Goal: Transaction & Acquisition: Purchase product/service

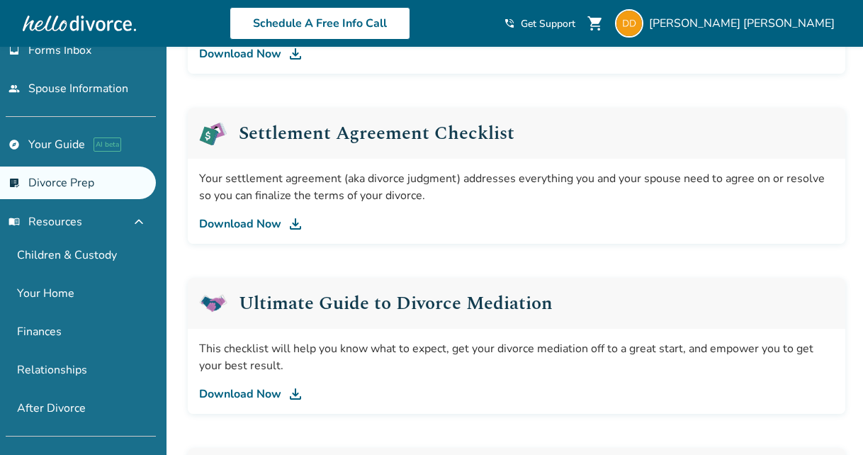
scroll to position [638, 0]
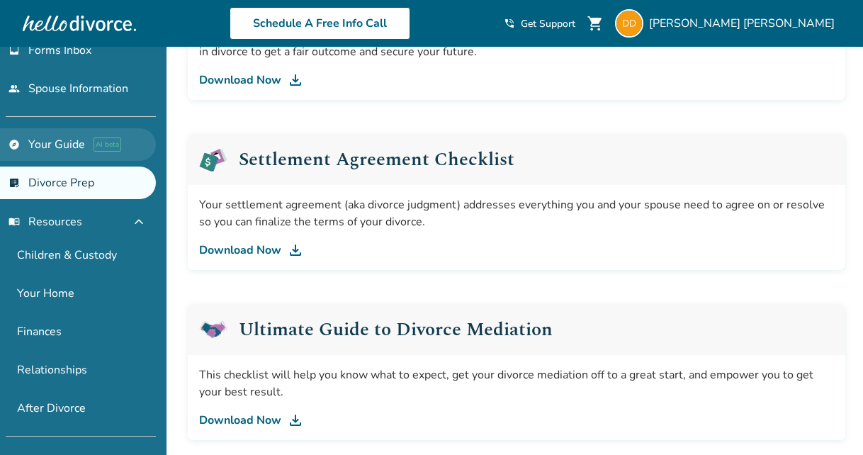
click at [72, 137] on link "explore Your Guide AI beta" at bounding box center [78, 144] width 156 height 33
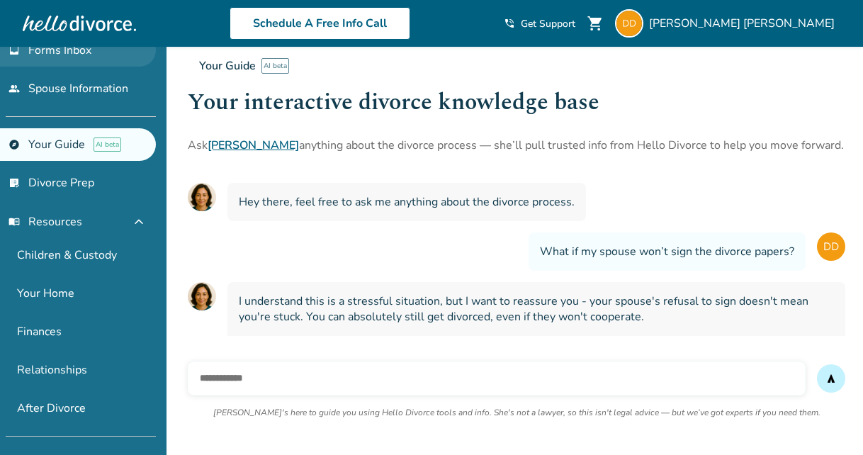
click at [77, 60] on link "inbox Forms Inbox" at bounding box center [78, 50] width 156 height 33
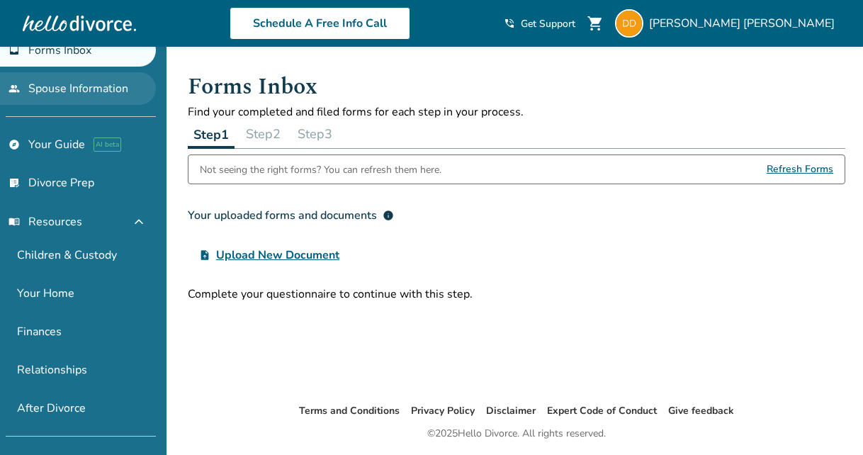
click at [96, 90] on link "people Spouse Information" at bounding box center [78, 88] width 156 height 33
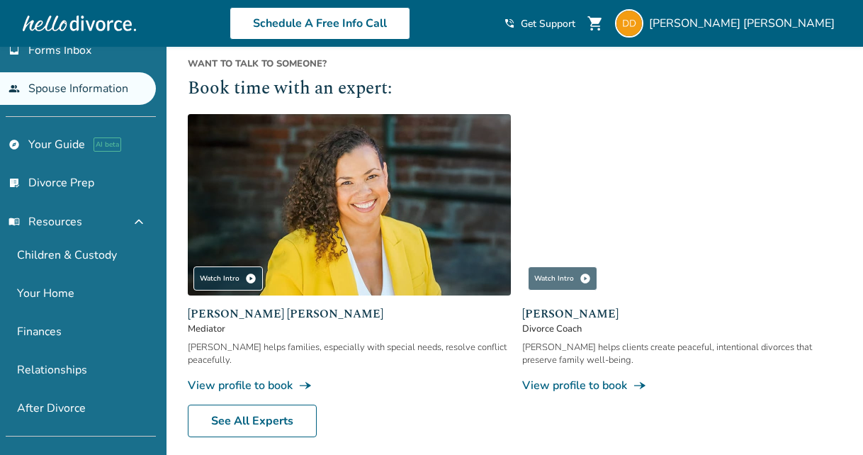
scroll to position [495, 0]
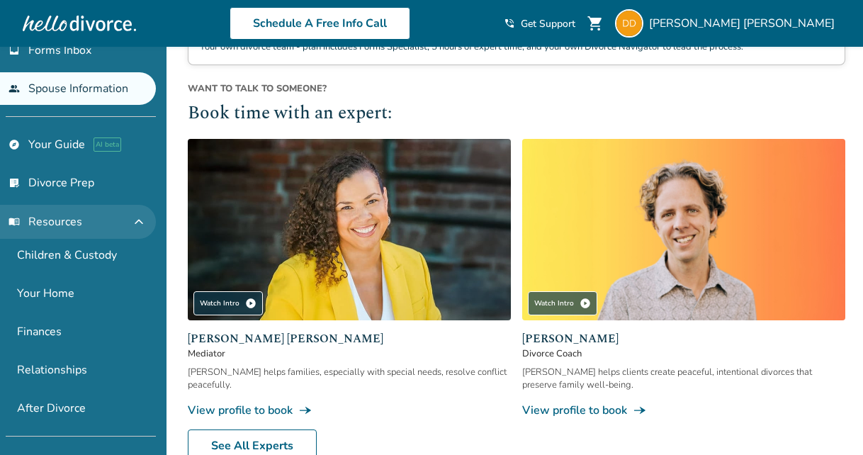
click at [90, 220] on button "menu_book Resources expand_less" at bounding box center [78, 222] width 156 height 34
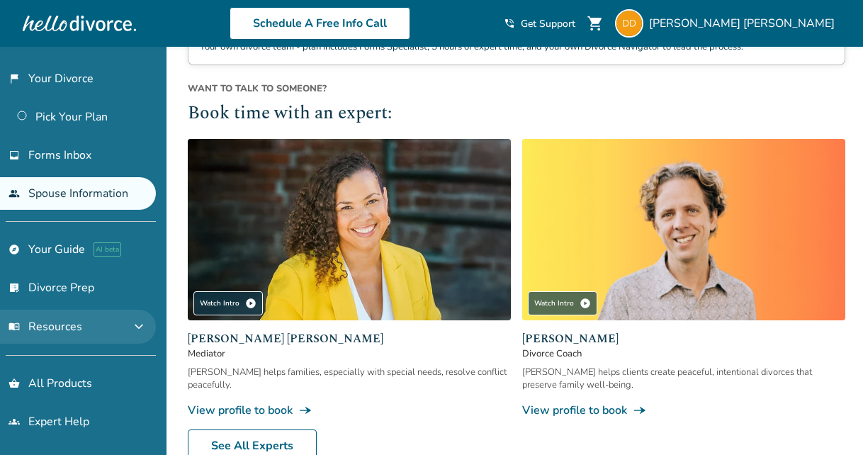
click at [123, 327] on button "menu_book Resources expand_more" at bounding box center [78, 327] width 156 height 34
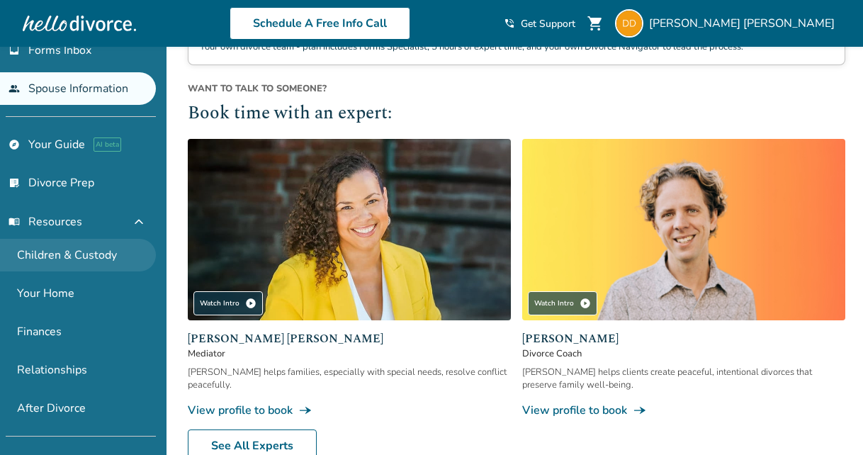
click at [77, 255] on link "Children & Custody" at bounding box center [78, 255] width 156 height 33
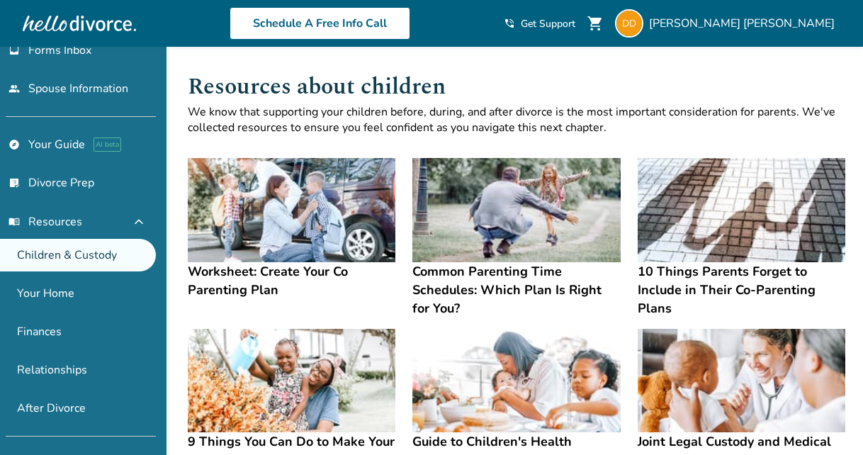
click at [459, 279] on h4 "Common Parenting Time Schedules: Which Plan Is Right for You?" at bounding box center [517, 289] width 208 height 55
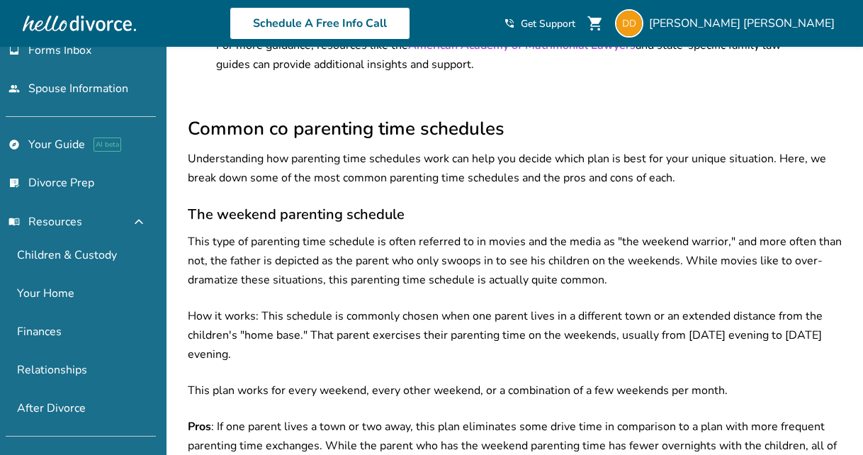
scroll to position [1276, 0]
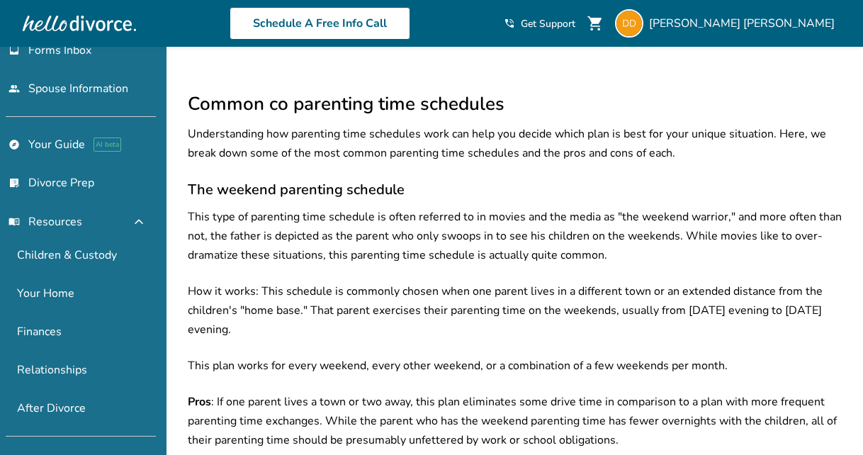
drag, startPoint x: 352, startPoint y: 139, endPoint x: 276, endPoint y: 158, distance: 78.2
click at [276, 180] on h3 "The weekend parenting schedule" at bounding box center [517, 189] width 658 height 19
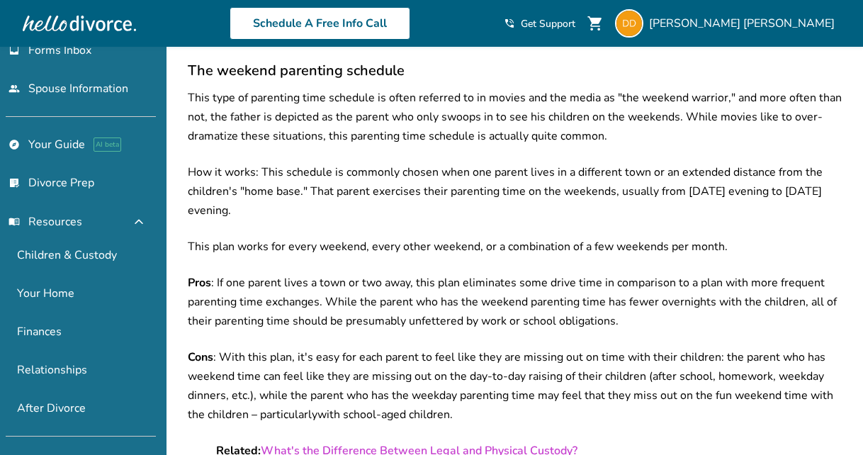
scroll to position [1418, 0]
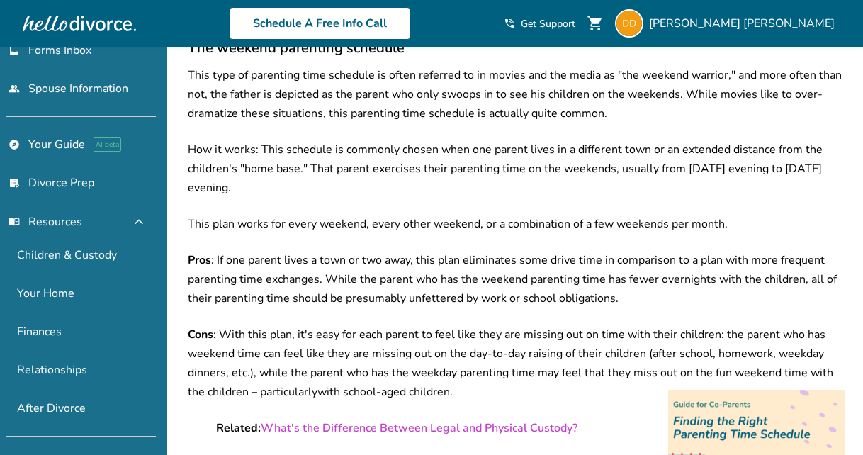
drag, startPoint x: 269, startPoint y: 150, endPoint x: 649, endPoint y: 173, distance: 380.6
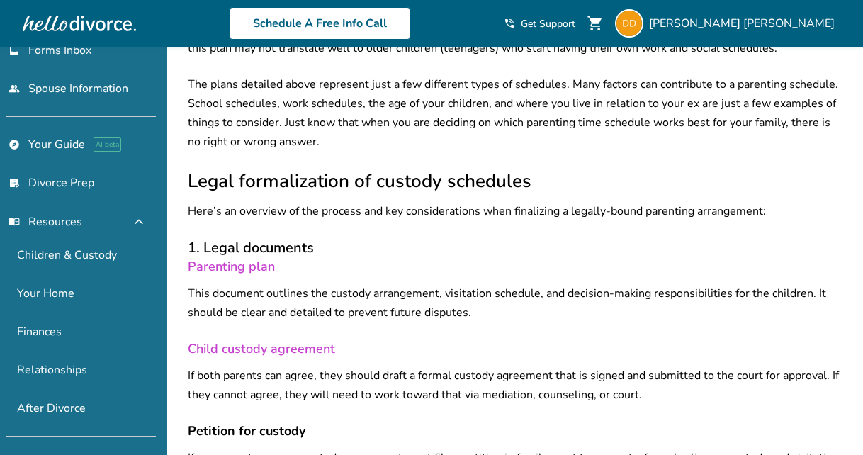
scroll to position [3402, 0]
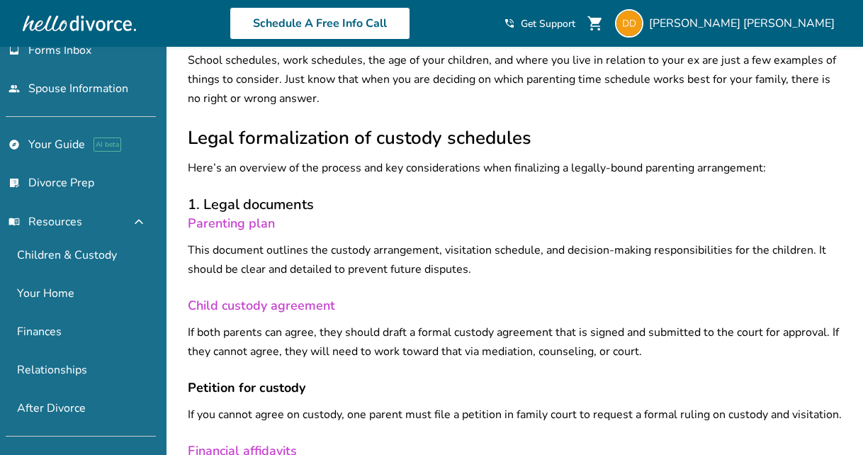
click at [259, 215] on link "Parenting plan" at bounding box center [231, 223] width 87 height 17
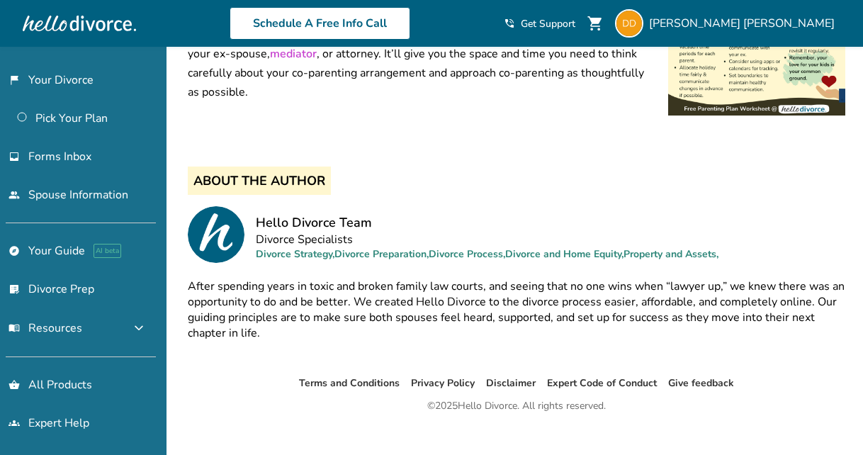
scroll to position [804, 0]
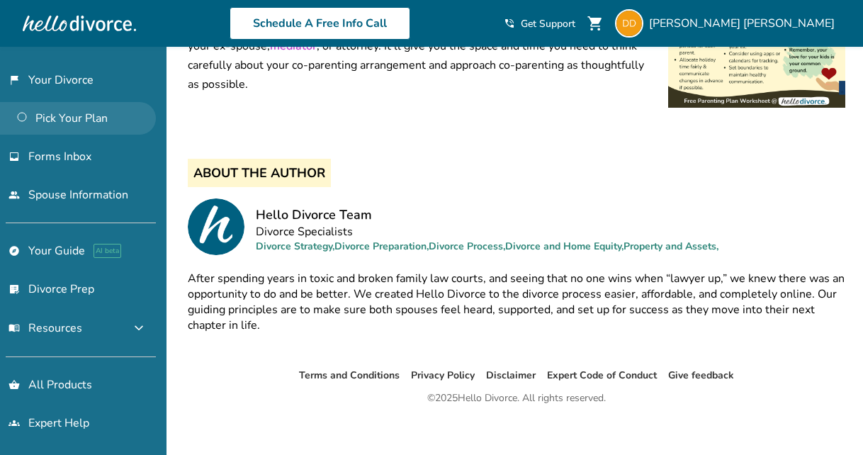
click at [62, 123] on link "Pick Your Plan" at bounding box center [78, 118] width 156 height 33
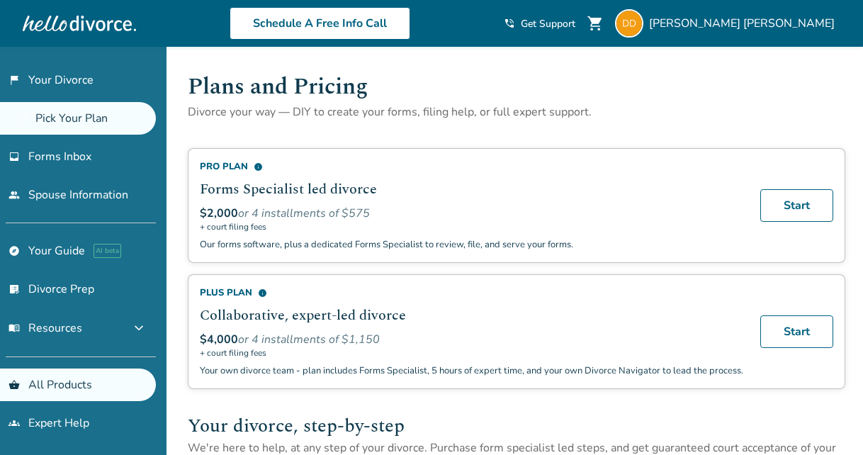
click at [225, 225] on span "+ court filing fees" at bounding box center [472, 226] width 544 height 11
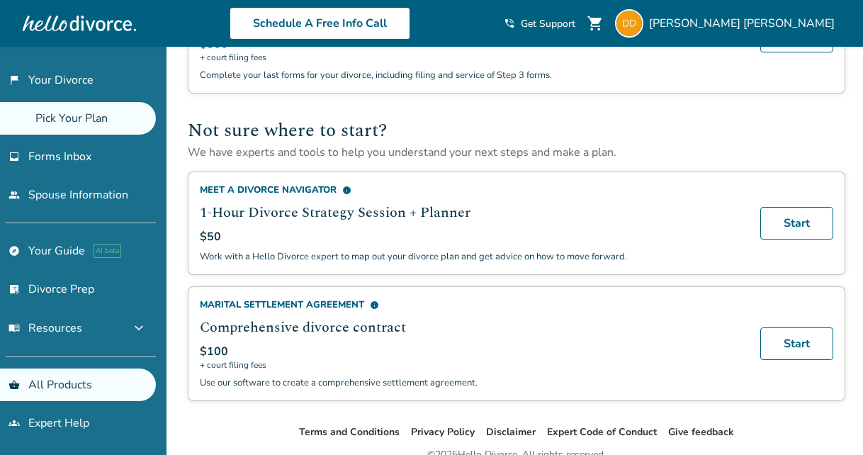
scroll to position [837, 0]
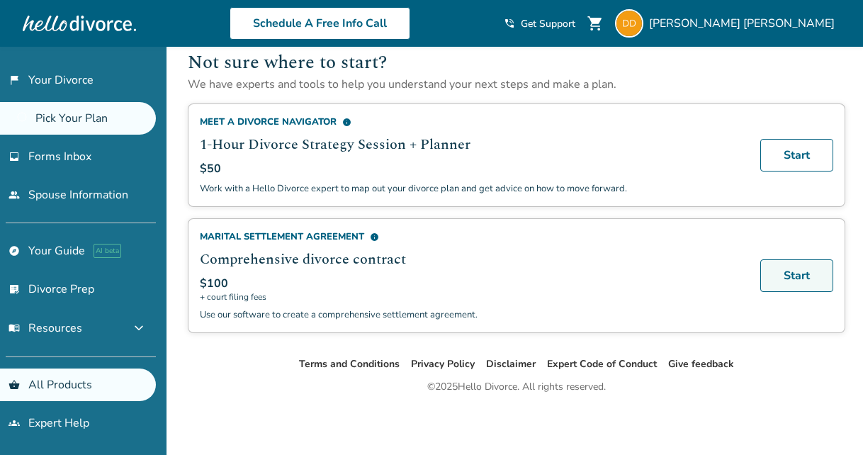
click at [778, 269] on link "Start" at bounding box center [797, 275] width 73 height 33
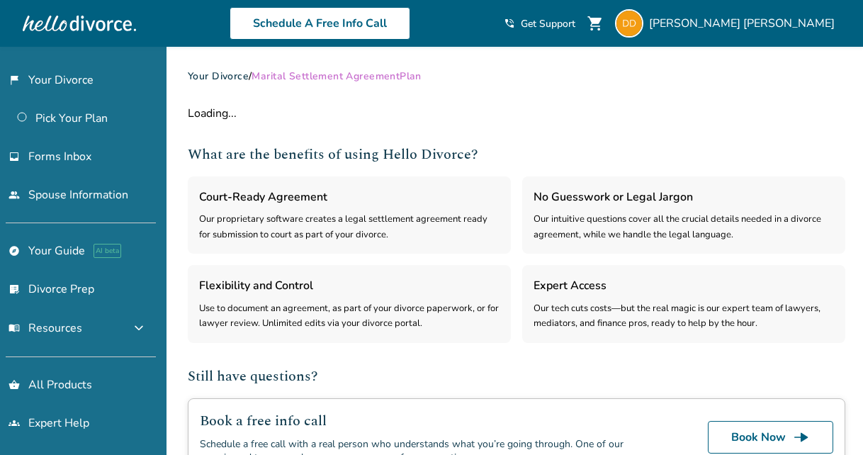
select select "***"
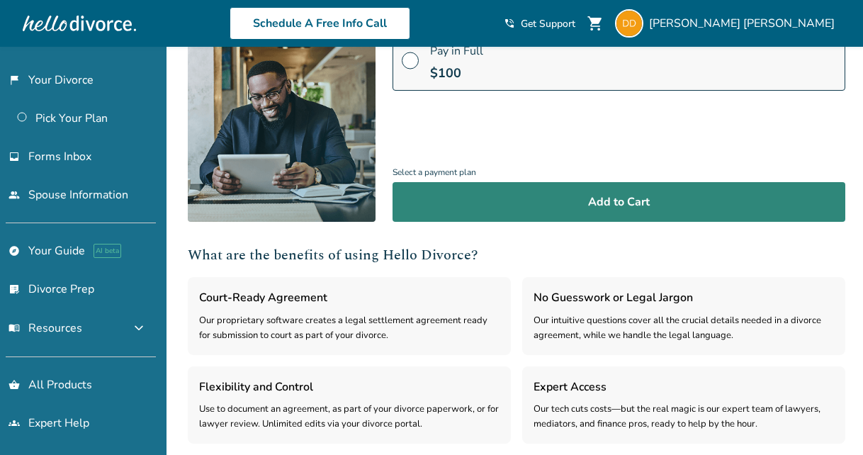
scroll to position [213, 0]
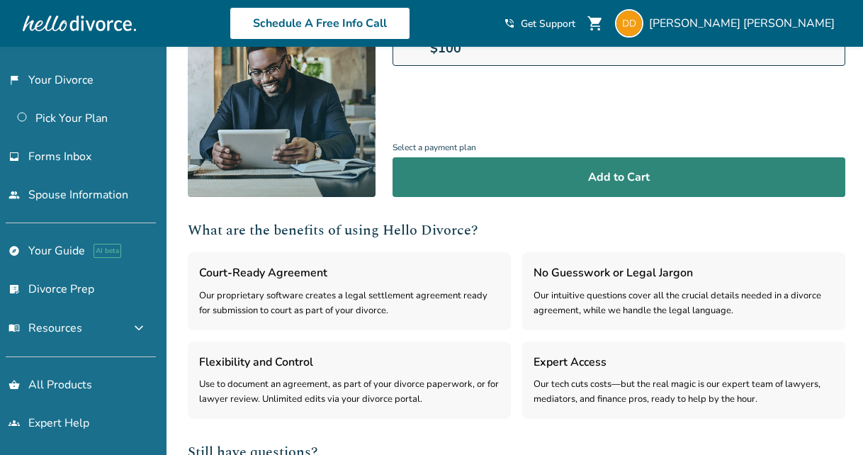
click at [463, 176] on button "Add to Cart" at bounding box center [619, 177] width 453 height 40
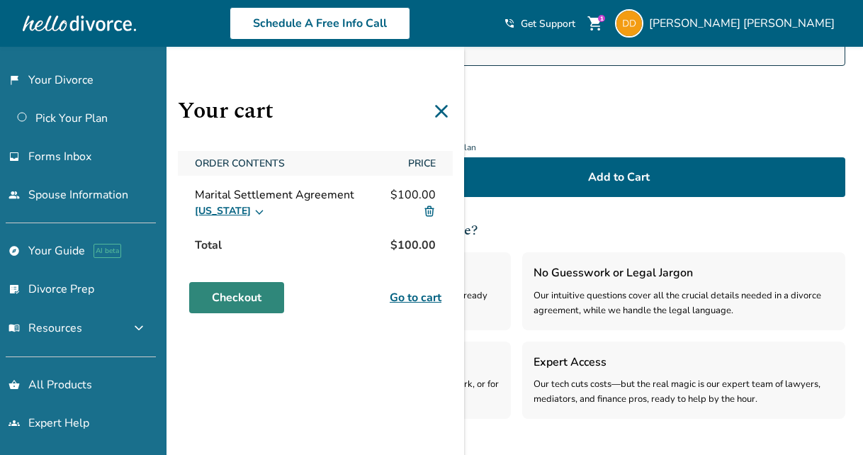
click at [235, 292] on link "Checkout" at bounding box center [236, 297] width 95 height 31
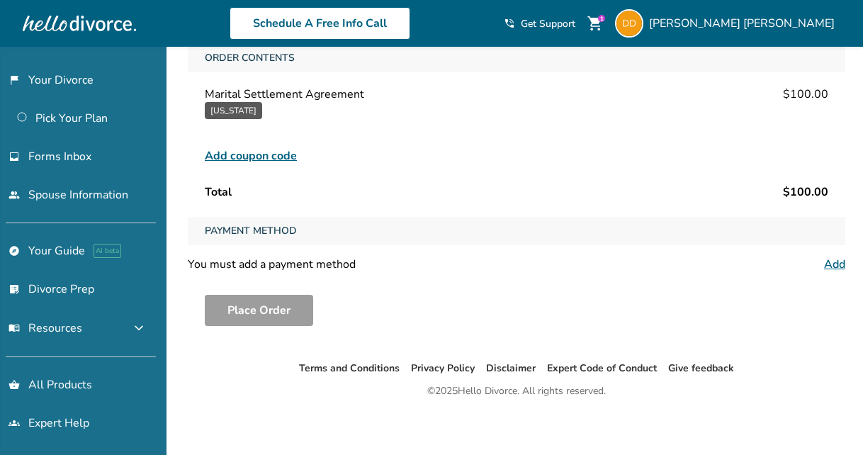
scroll to position [101, 0]
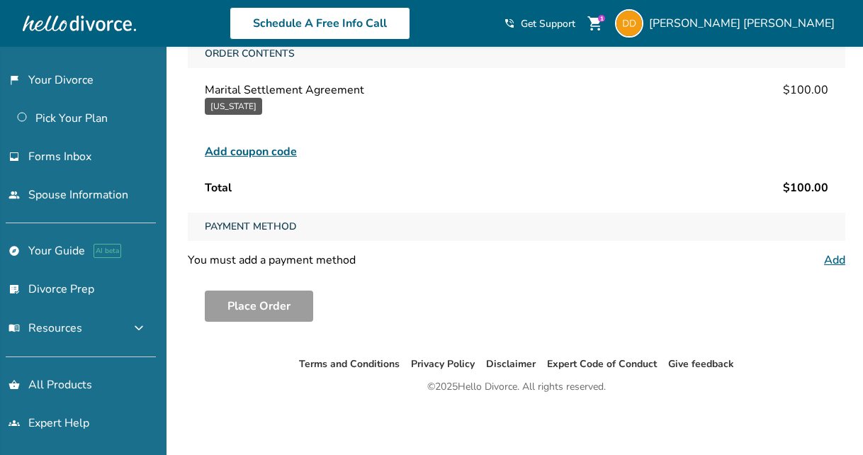
click at [279, 218] on span "Payment Method" at bounding box center [250, 227] width 103 height 28
click at [273, 224] on span "Payment Method" at bounding box center [250, 227] width 103 height 28
click at [829, 260] on link "Add" at bounding box center [834, 260] width 21 height 16
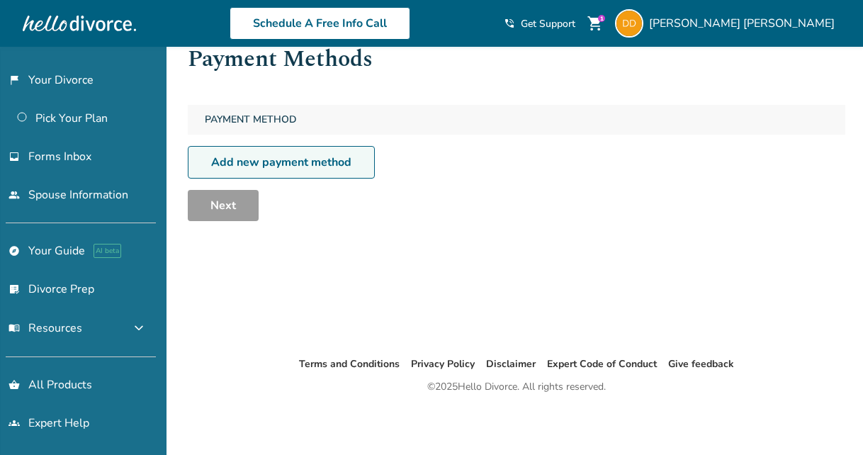
click at [282, 160] on link "Add new payment method" at bounding box center [281, 162] width 187 height 33
select select "**"
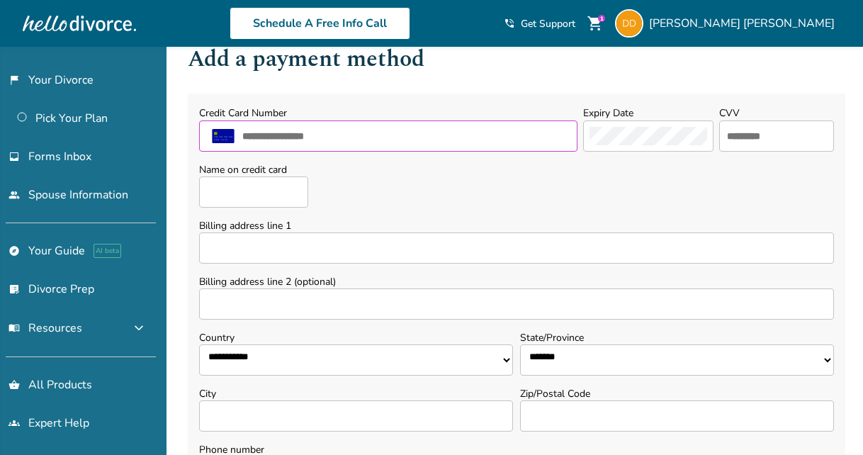
click at [283, 140] on input "text" at bounding box center [406, 136] width 330 height 18
click at [279, 137] on input "text" at bounding box center [406, 136] width 330 height 18
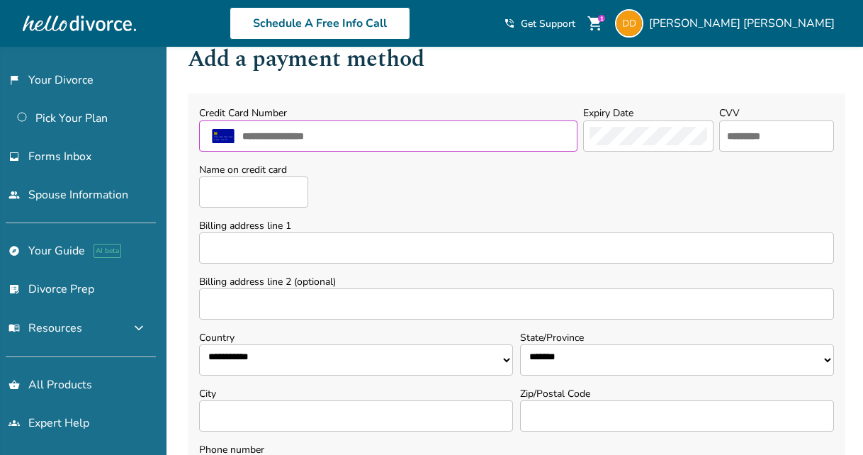
click at [279, 137] on input "text" at bounding box center [406, 136] width 330 height 18
click at [313, 137] on input "text" at bounding box center [406, 136] width 330 height 18
type input "**********"
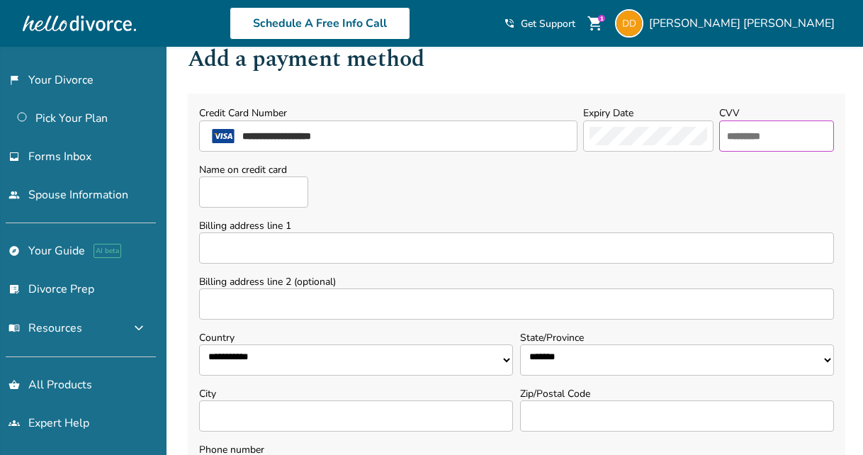
click at [760, 132] on input "text" at bounding box center [777, 136] width 102 height 18
type input "***"
click at [241, 186] on input "Name on credit card" at bounding box center [253, 191] width 109 height 31
click at [232, 199] on input "Name on credit card" at bounding box center [253, 191] width 109 height 31
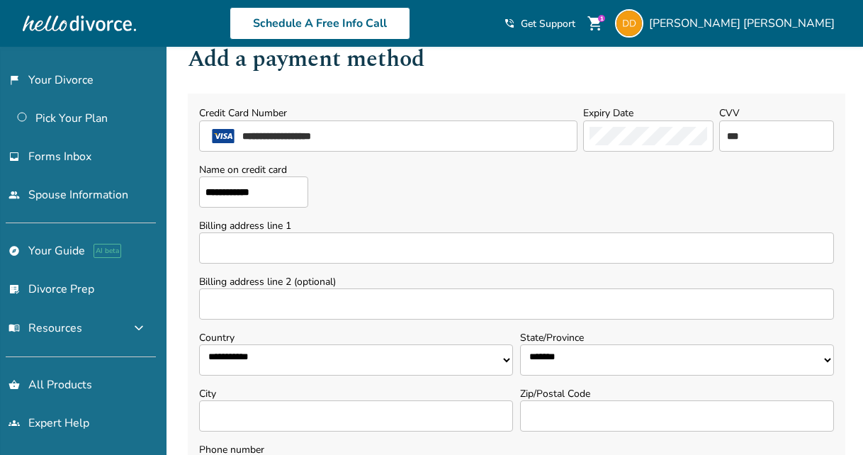
type input "**********"
select select "**"
type input "********"
type input "*****"
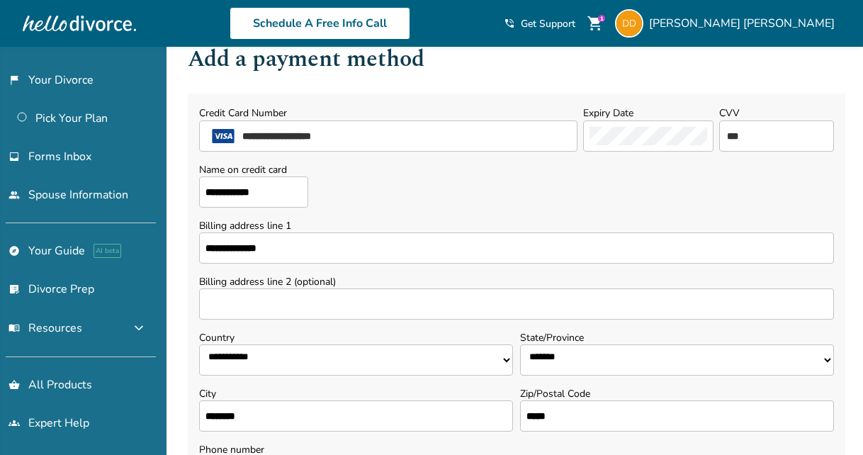
type input "**********"
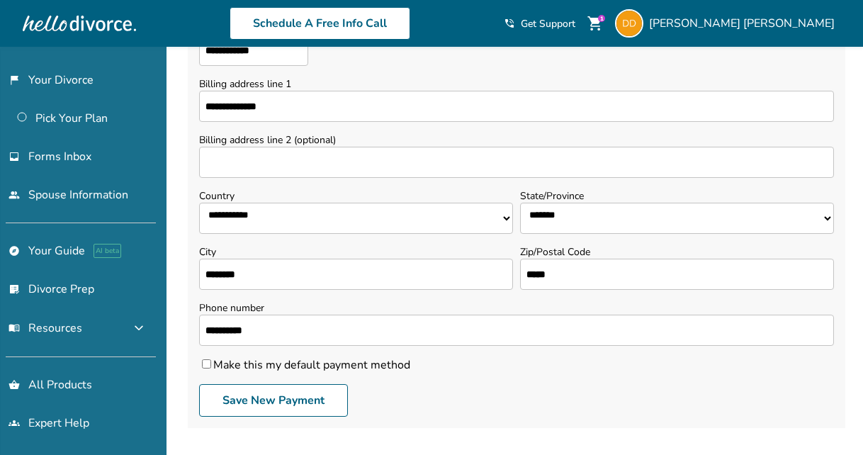
scroll to position [259, 0]
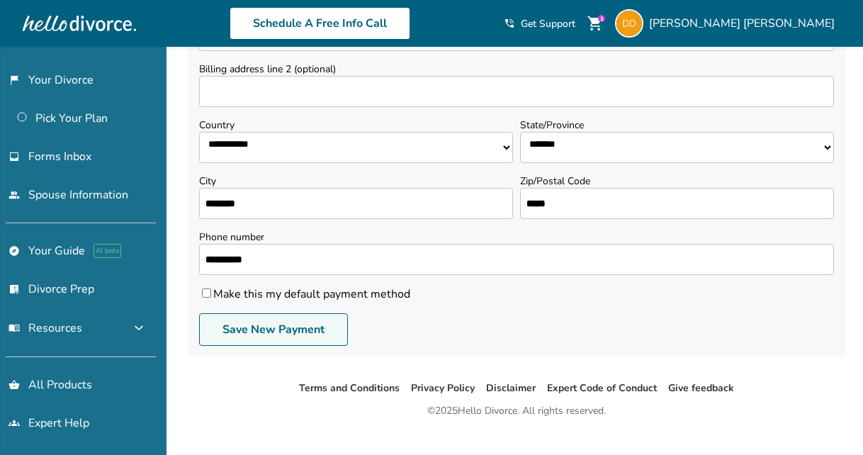
click at [239, 330] on button "Save New Payment" at bounding box center [273, 329] width 149 height 33
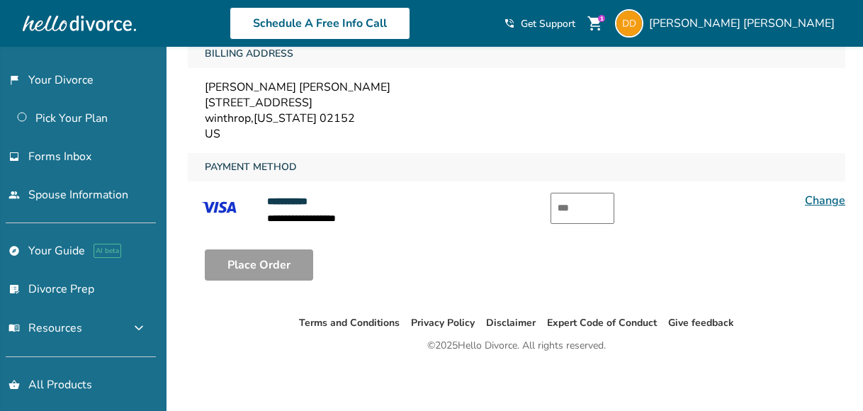
scroll to position [276, 0]
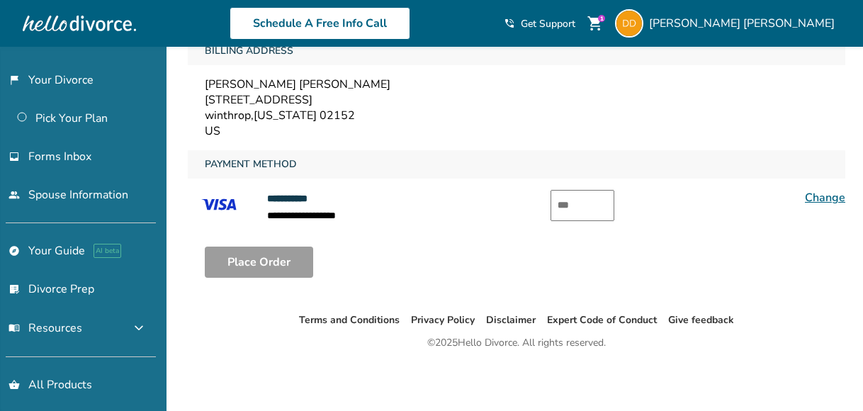
click at [572, 203] on input "text" at bounding box center [583, 205] width 64 height 31
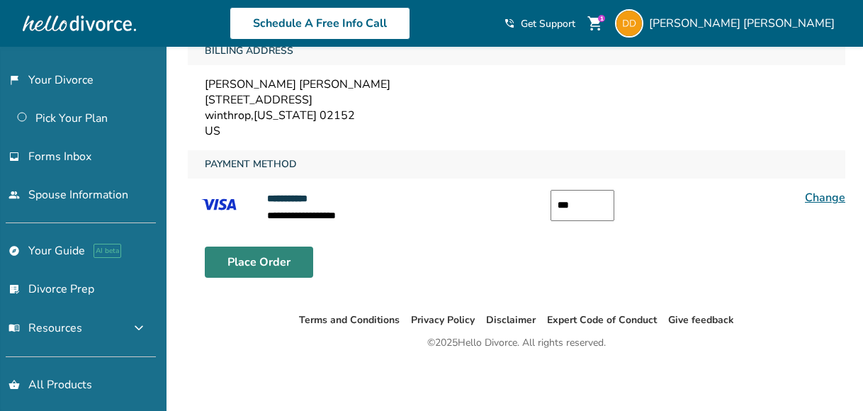
type input "***"
click at [253, 262] on button "Place Order" at bounding box center [259, 262] width 108 height 31
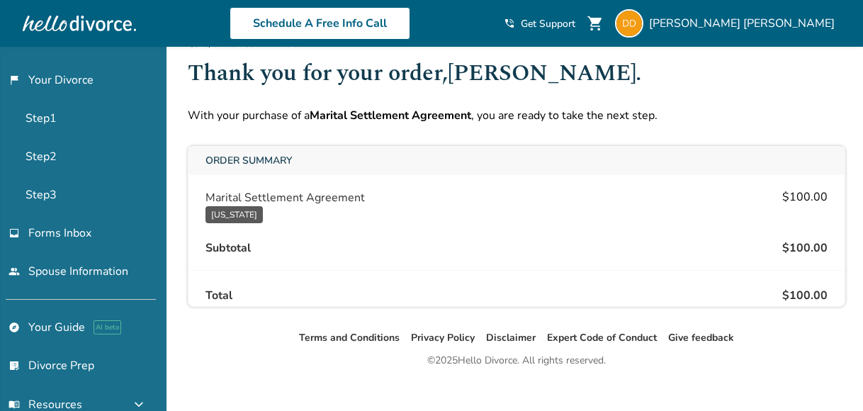
scroll to position [50, 0]
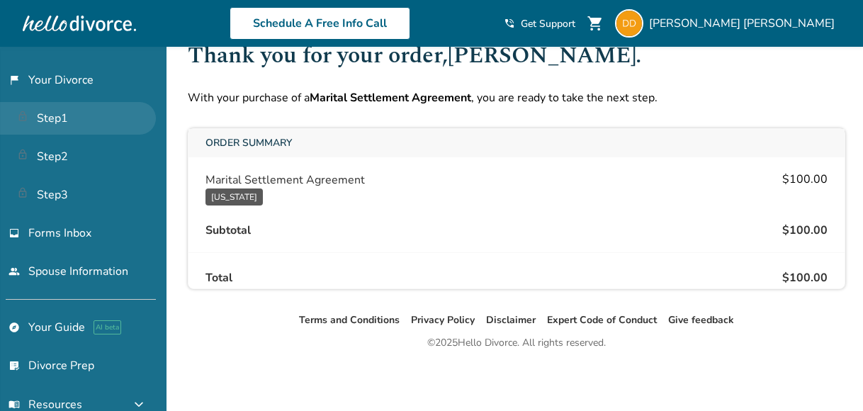
click at [68, 123] on link "Step 1" at bounding box center [78, 118] width 156 height 33
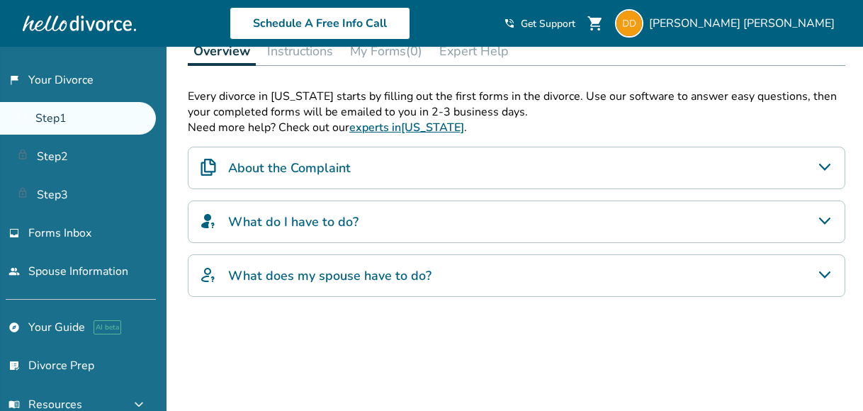
scroll to position [263, 0]
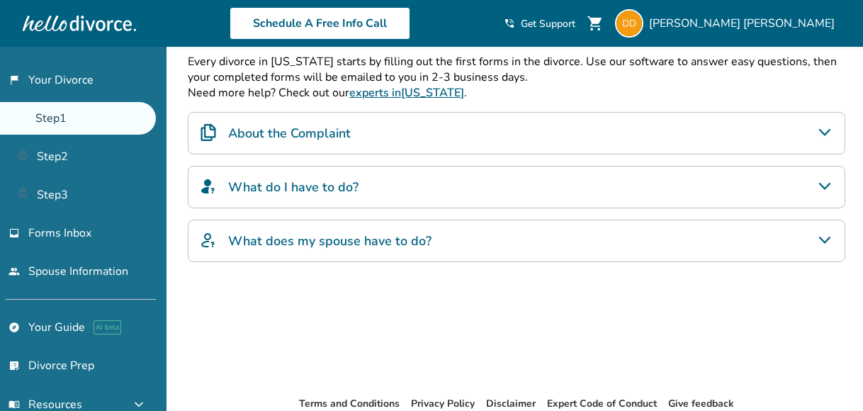
click at [303, 144] on div "About the Complaint" at bounding box center [517, 133] width 658 height 43
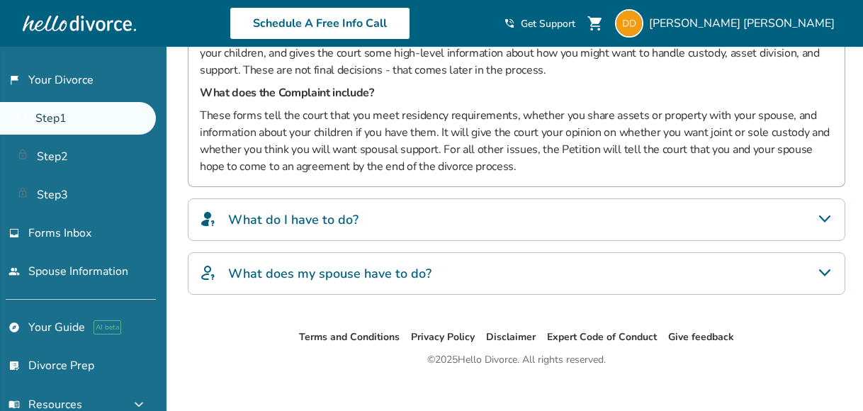
scroll to position [441, 0]
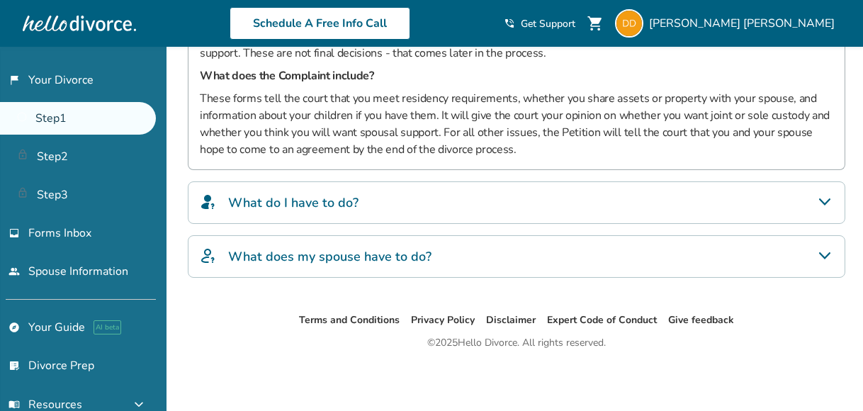
drag, startPoint x: 309, startPoint y: 152, endPoint x: 291, endPoint y: 207, distance: 57.4
click at [291, 207] on h4 "What do I have to do?" at bounding box center [293, 203] width 130 height 18
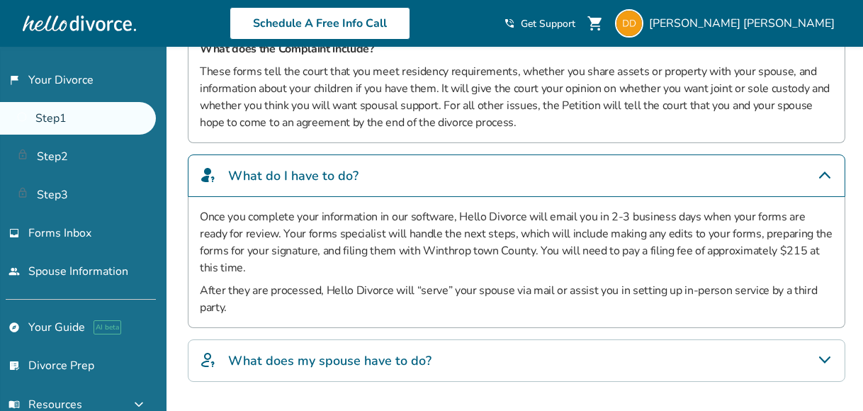
scroll to position [512, 0]
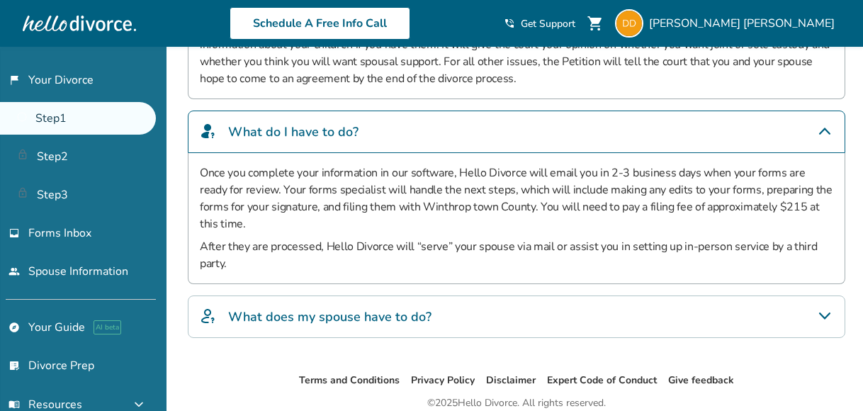
click at [346, 308] on h4 "What does my spouse have to do?" at bounding box center [329, 317] width 203 height 18
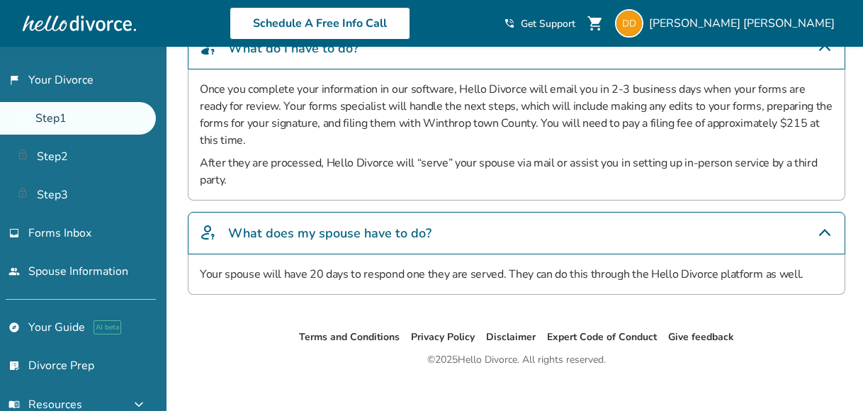
scroll to position [525, 0]
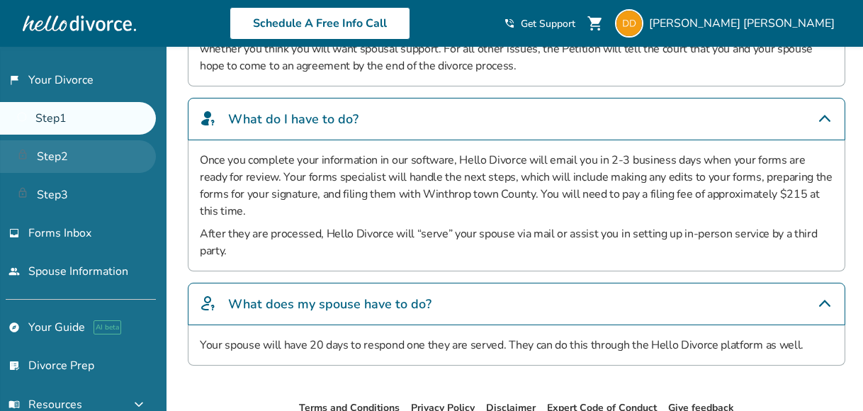
click at [69, 157] on link "Step 2" at bounding box center [78, 156] width 156 height 33
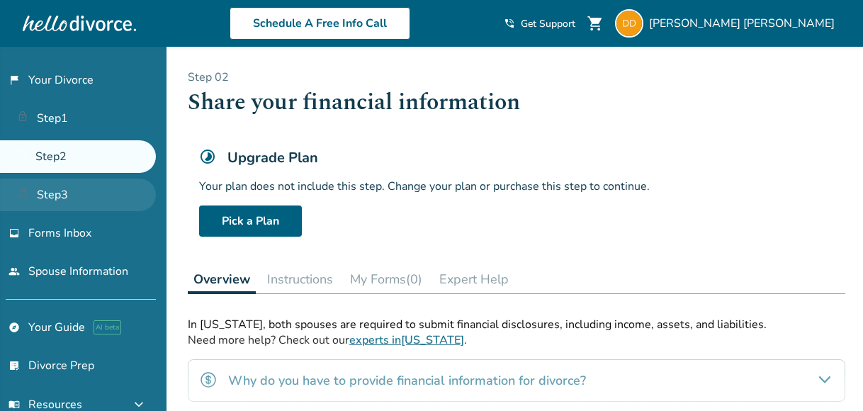
click at [79, 193] on link "Step 3" at bounding box center [78, 195] width 156 height 33
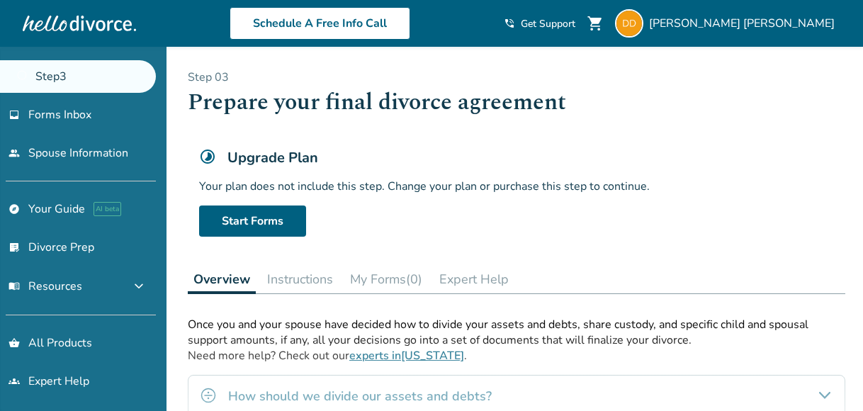
scroll to position [122, 0]
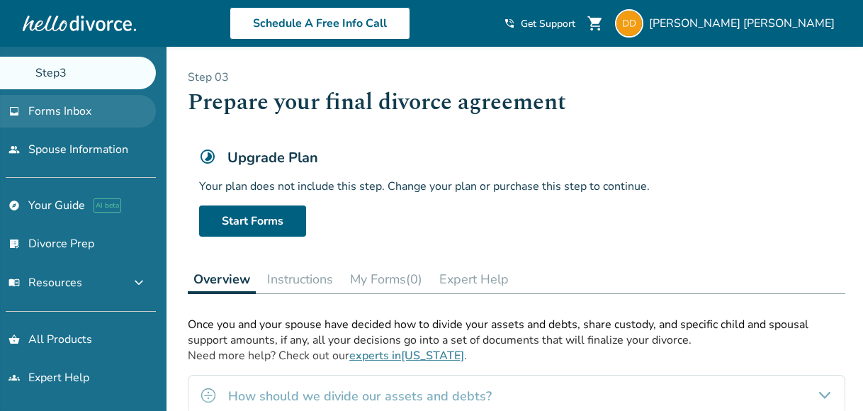
click at [84, 116] on span "Forms Inbox" at bounding box center [59, 111] width 63 height 16
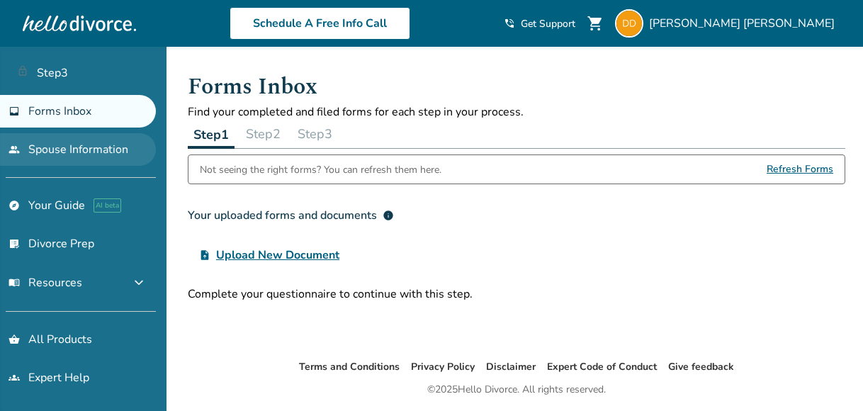
drag, startPoint x: 77, startPoint y: 125, endPoint x: 64, endPoint y: 147, distance: 25.4
click at [64, 147] on link "people Spouse Information" at bounding box center [78, 149] width 156 height 33
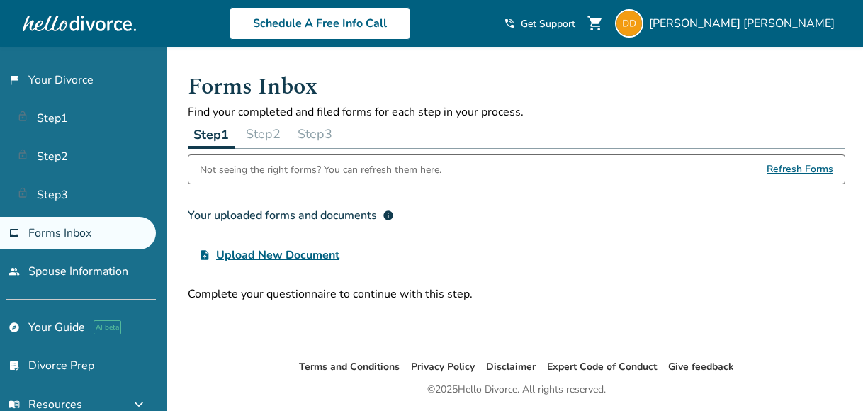
click at [793, 164] on span "Refresh Forms" at bounding box center [800, 169] width 67 height 28
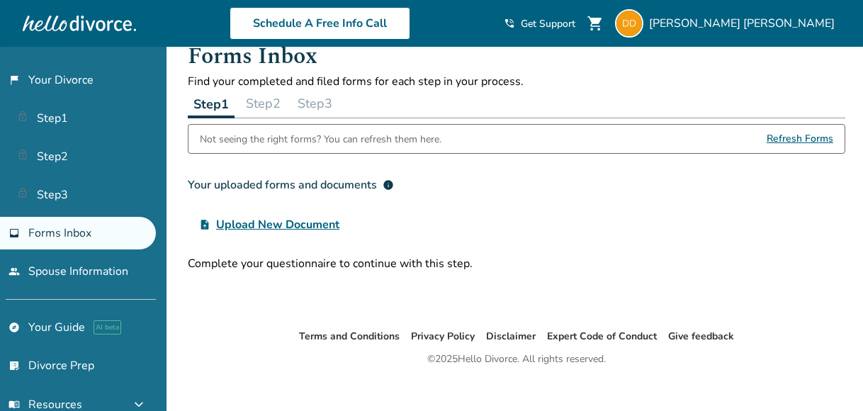
scroll to position [47, 0]
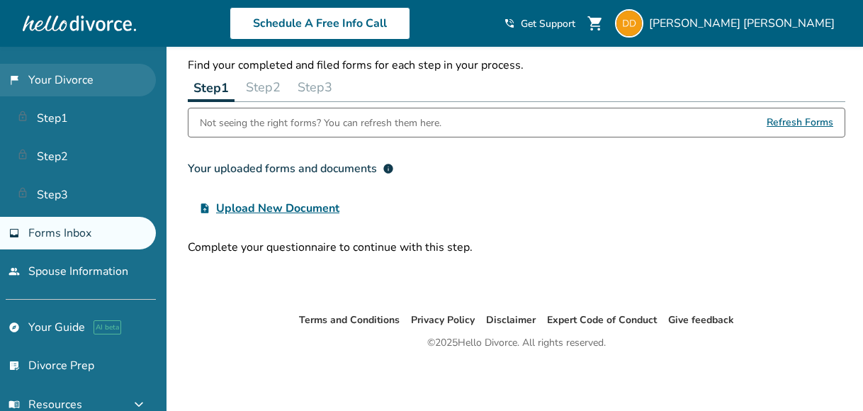
click at [63, 77] on link "flag_2 Your Divorce" at bounding box center [78, 80] width 156 height 33
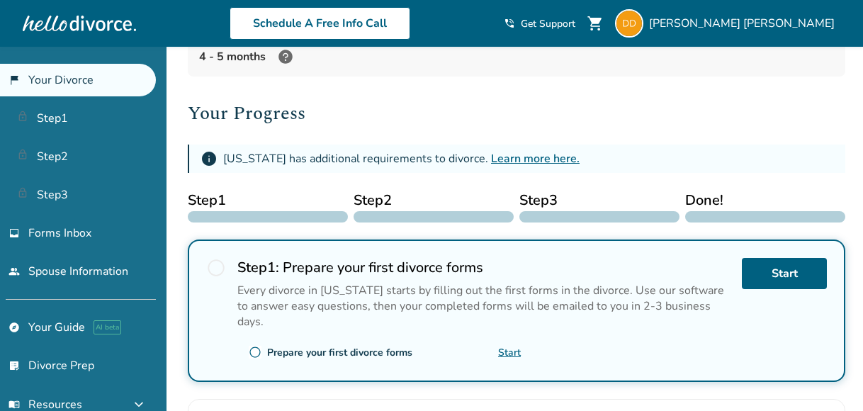
scroll to position [189, 0]
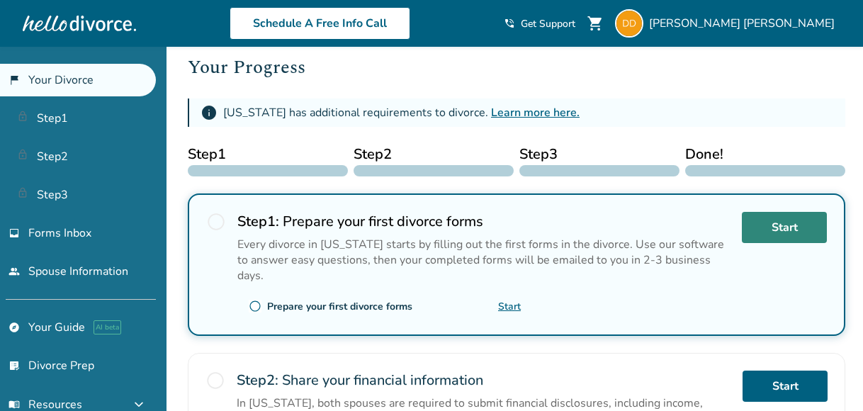
click at [775, 220] on link "Start" at bounding box center [784, 227] width 85 height 31
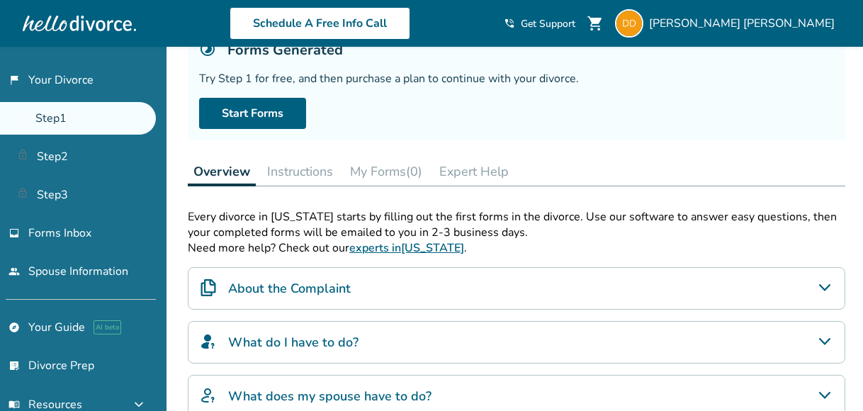
scroll to position [71, 0]
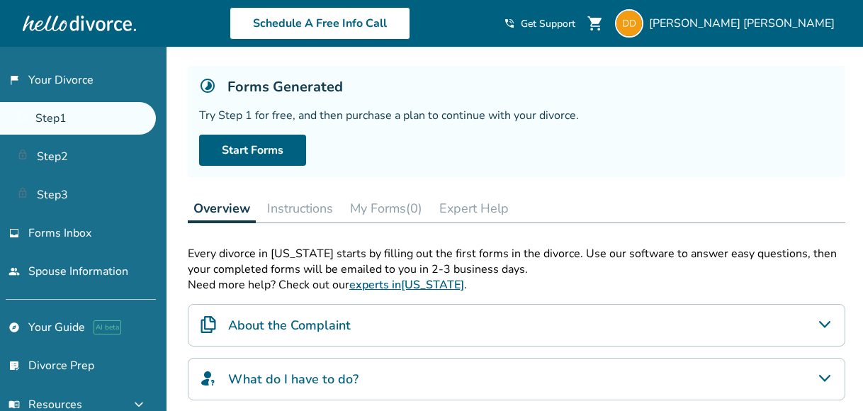
click at [291, 205] on button "Instructions" at bounding box center [300, 208] width 77 height 28
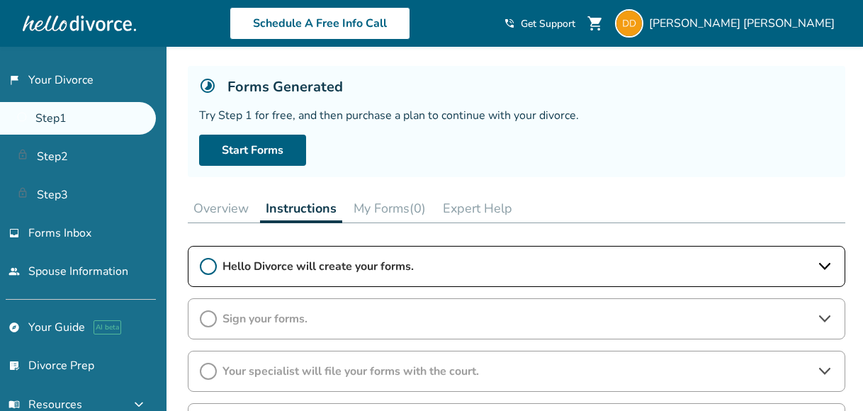
click at [215, 261] on circle at bounding box center [209, 267] width 16 height 16
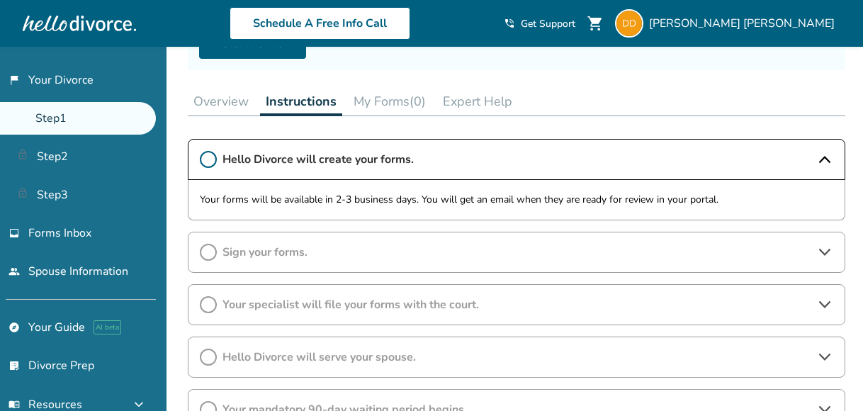
scroll to position [213, 0]
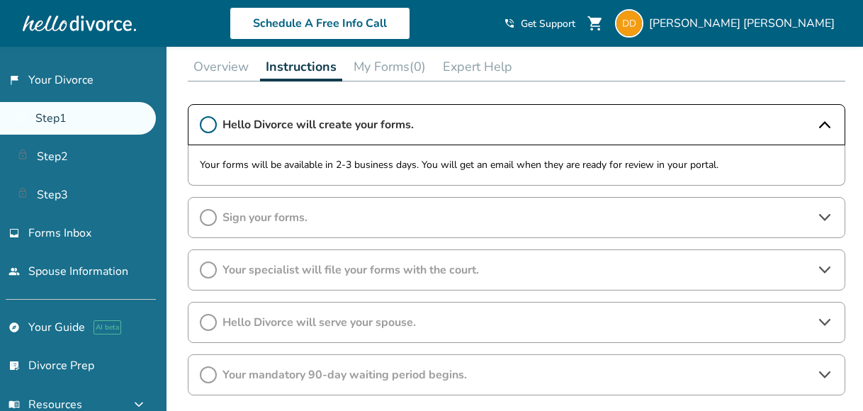
click at [214, 126] on icon at bounding box center [208, 124] width 17 height 17
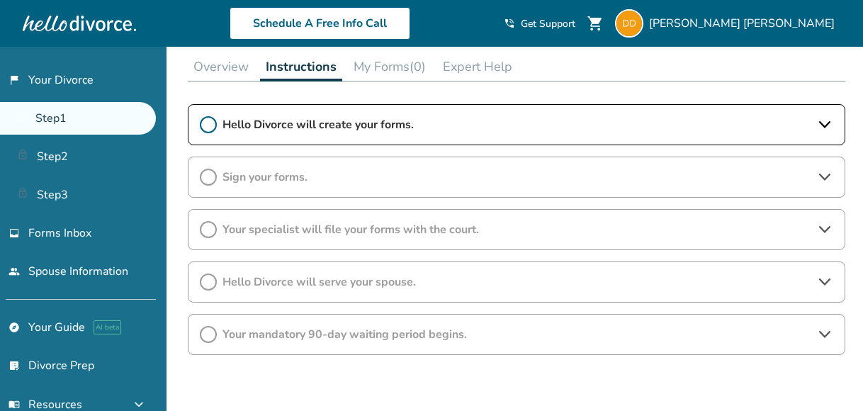
click at [210, 120] on icon at bounding box center [208, 124] width 17 height 17
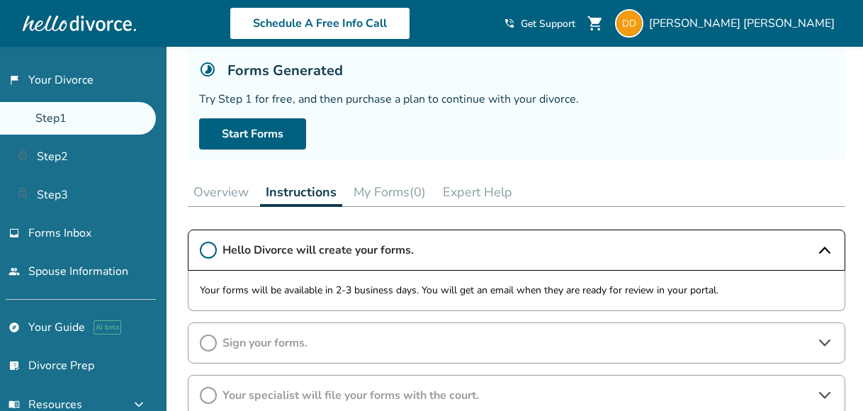
scroll to position [63, 0]
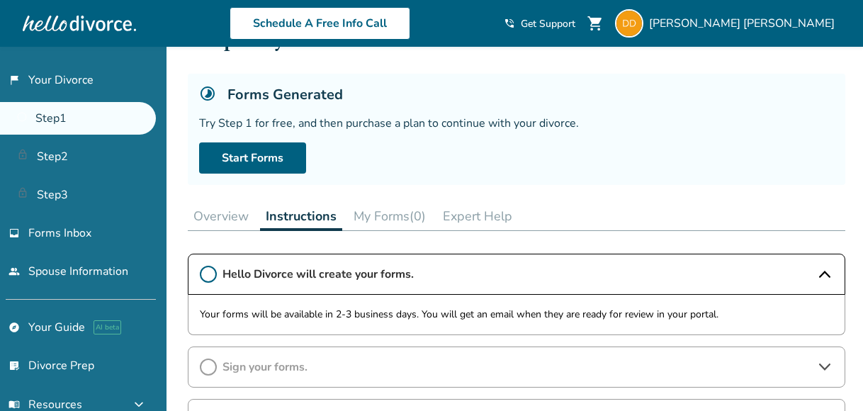
click at [374, 212] on button "My Forms (0)" at bounding box center [390, 216] width 84 height 28
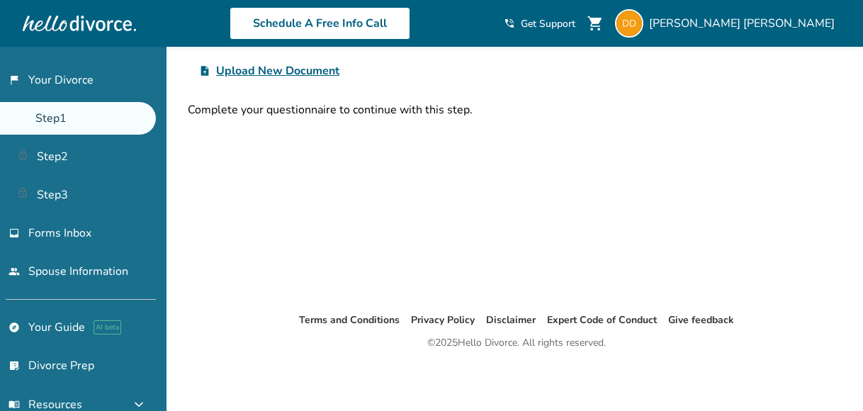
scroll to position [276, 0]
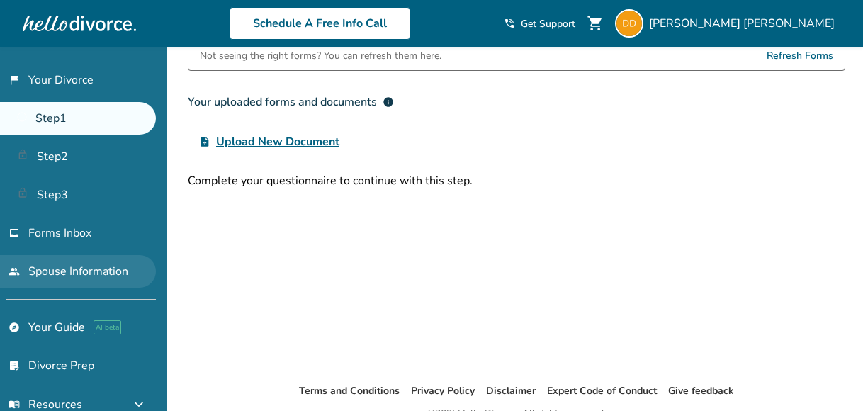
click at [90, 267] on link "people Spouse Information" at bounding box center [78, 271] width 156 height 33
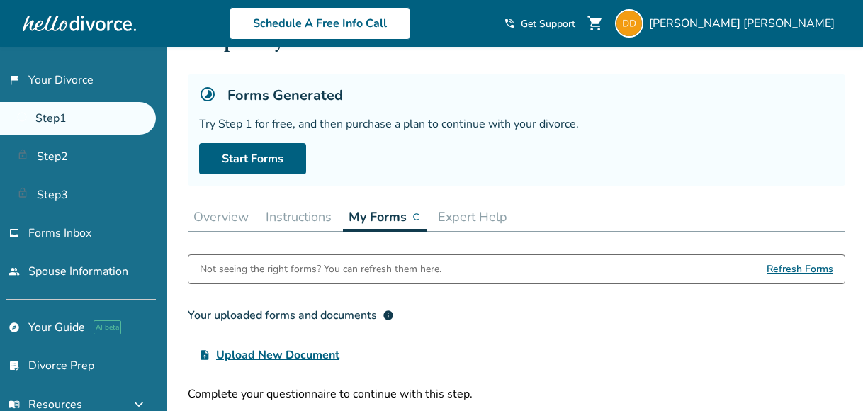
scroll to position [47, 0]
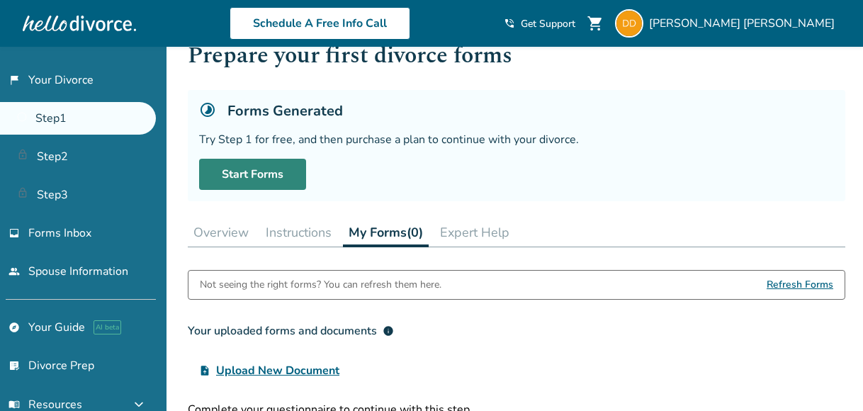
click at [257, 168] on link "Start Forms" at bounding box center [252, 174] width 107 height 31
